Goal: Task Accomplishment & Management: Manage account settings

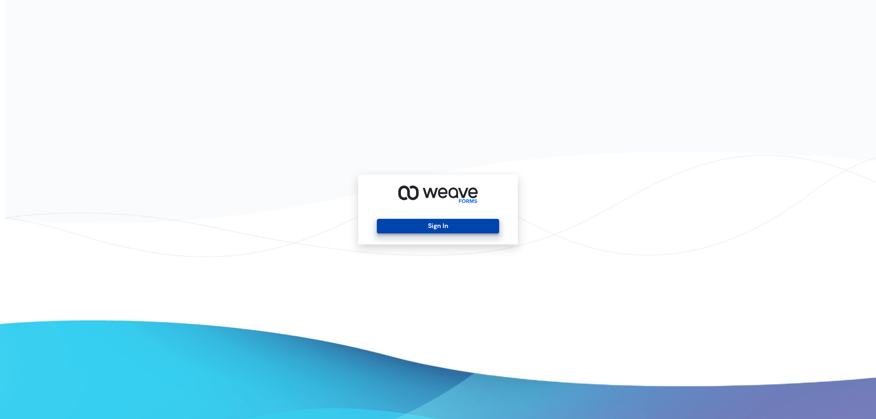
click at [455, 231] on button "Sign In" at bounding box center [438, 226] width 122 height 15
